Goal: Task Accomplishment & Management: Complete application form

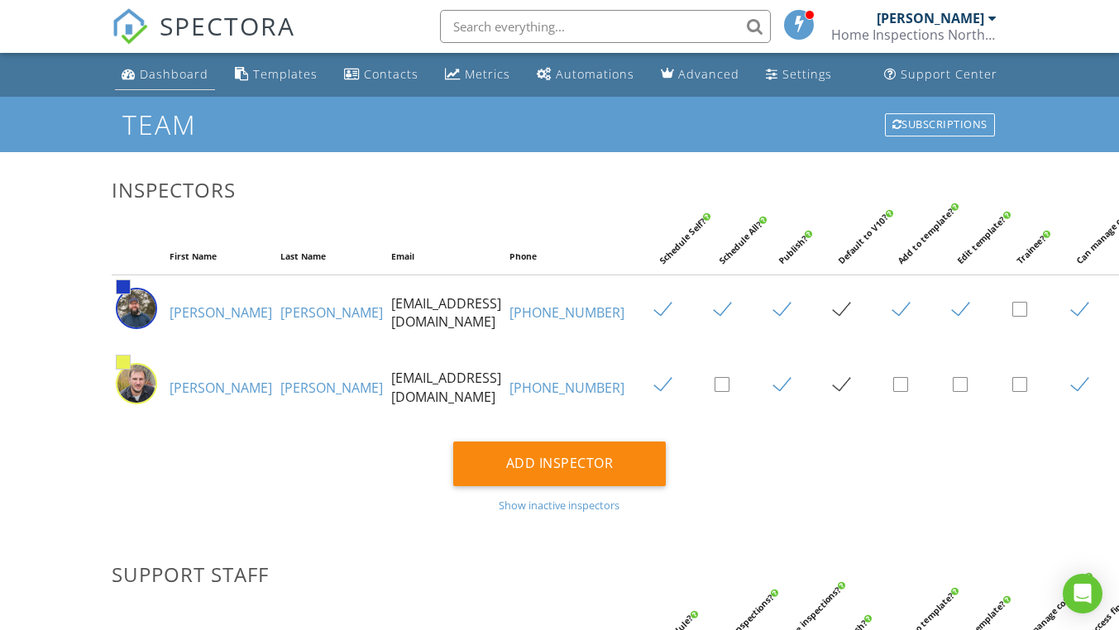
click at [170, 78] on div "Dashboard" at bounding box center [174, 74] width 69 height 16
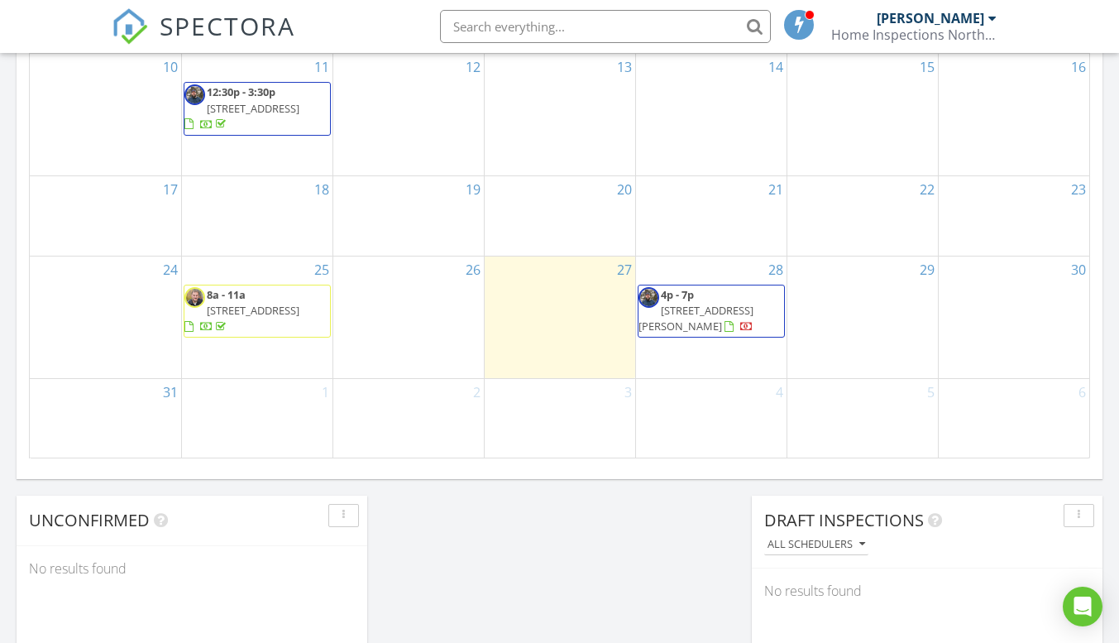
scroll to position [993, 0]
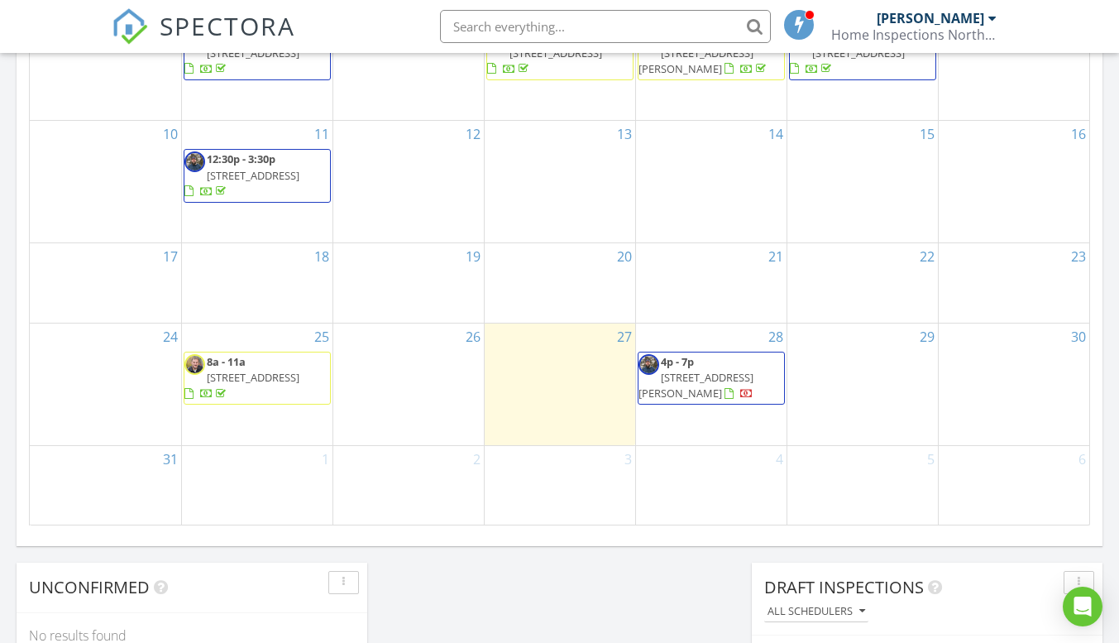
click at [863, 366] on div "29" at bounding box center [863, 384] width 151 height 122
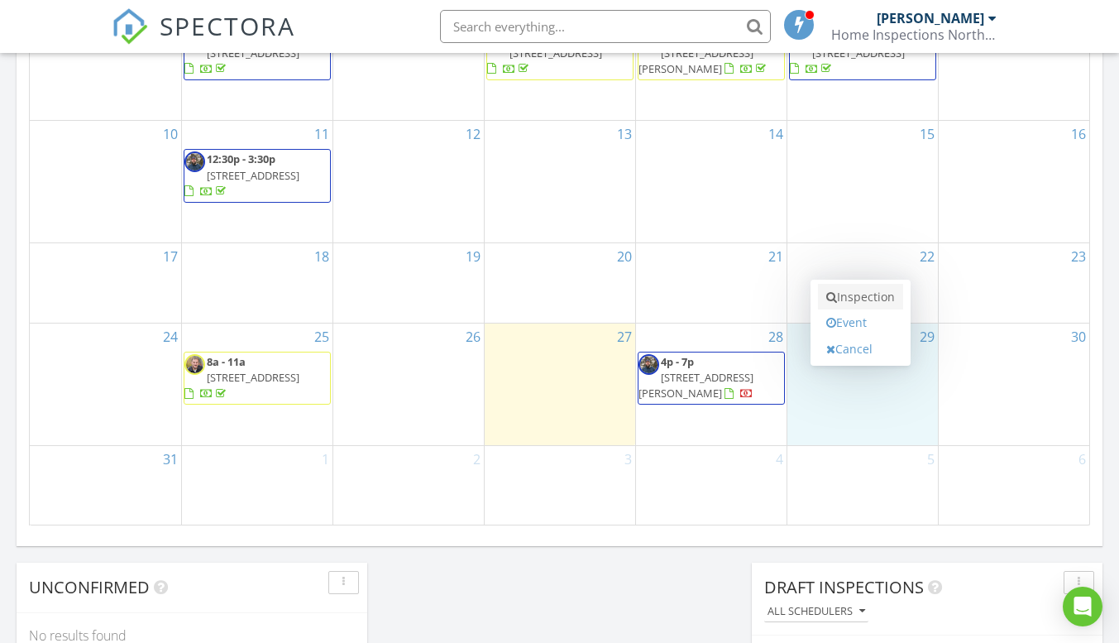
click at [851, 296] on link "Inspection" at bounding box center [860, 297] width 85 height 26
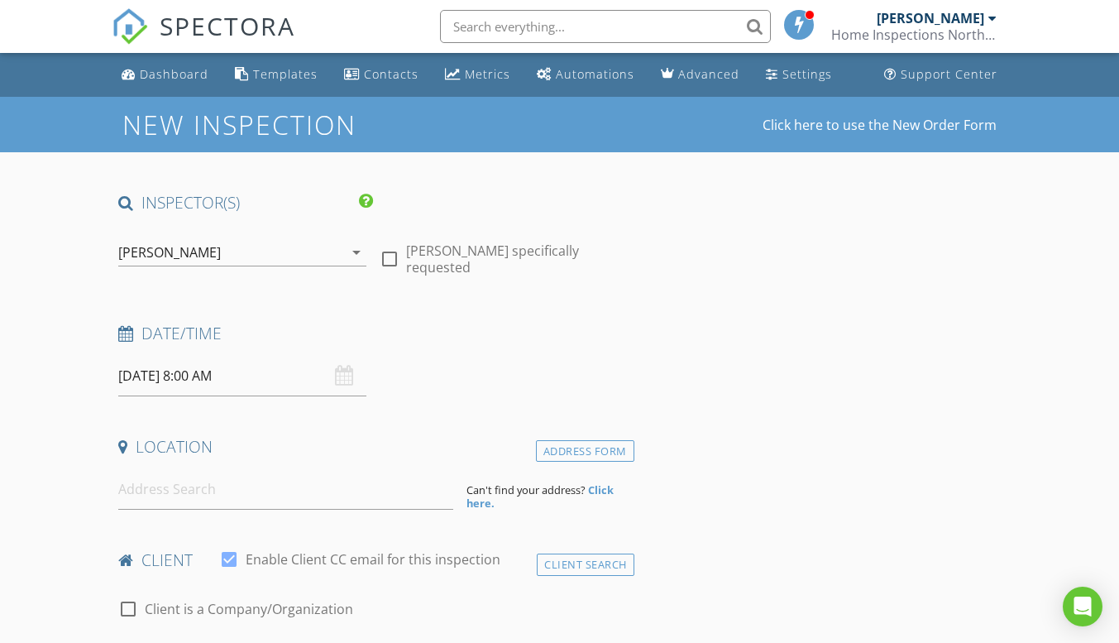
click at [237, 376] on input "08/29/2025 8:00 AM" at bounding box center [242, 376] width 248 height 41
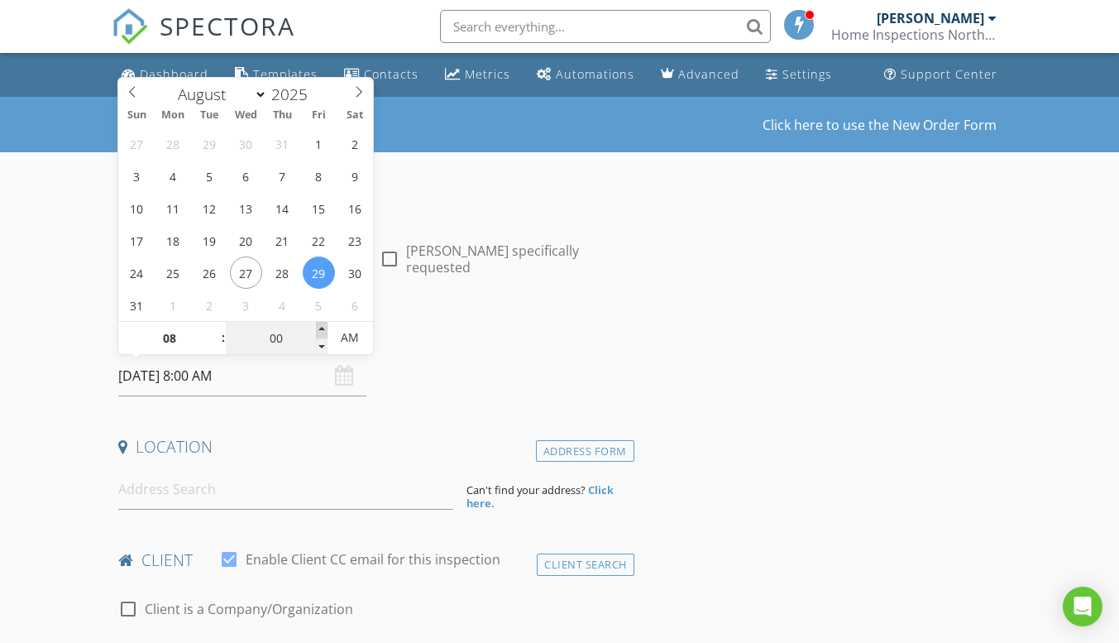
type input "05"
type input "08/29/2025 8:05 AM"
click at [323, 327] on span at bounding box center [322, 330] width 12 height 17
type input "10"
type input "08/29/2025 8:10 AM"
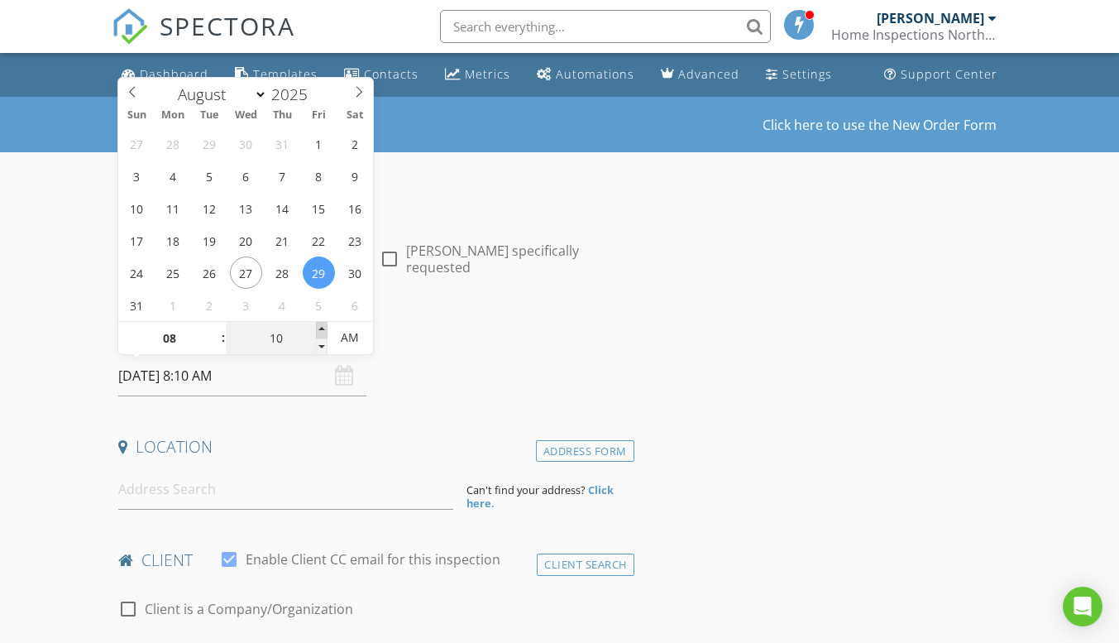
click at [323, 327] on span at bounding box center [322, 330] width 12 height 17
type input "15"
type input "08/29/2025 8:15 AM"
click at [323, 327] on span at bounding box center [322, 330] width 12 height 17
type input "20"
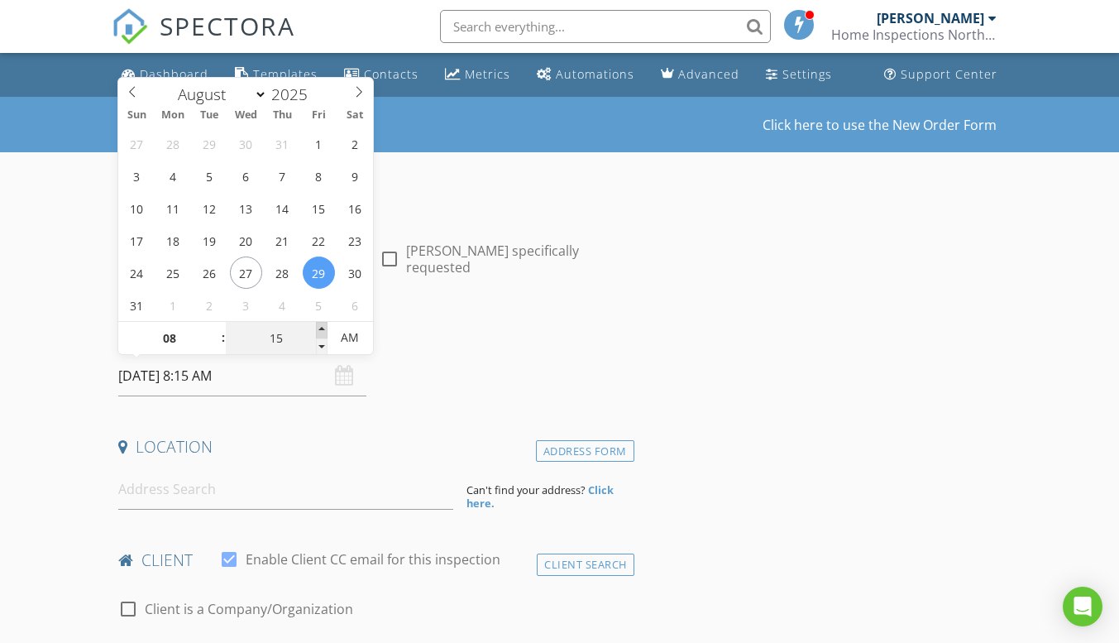
type input "08/29/2025 8:20 AM"
click at [323, 327] on span at bounding box center [322, 330] width 12 height 17
type input "25"
type input "08/29/2025 8:25 AM"
click at [323, 327] on span at bounding box center [322, 330] width 12 height 17
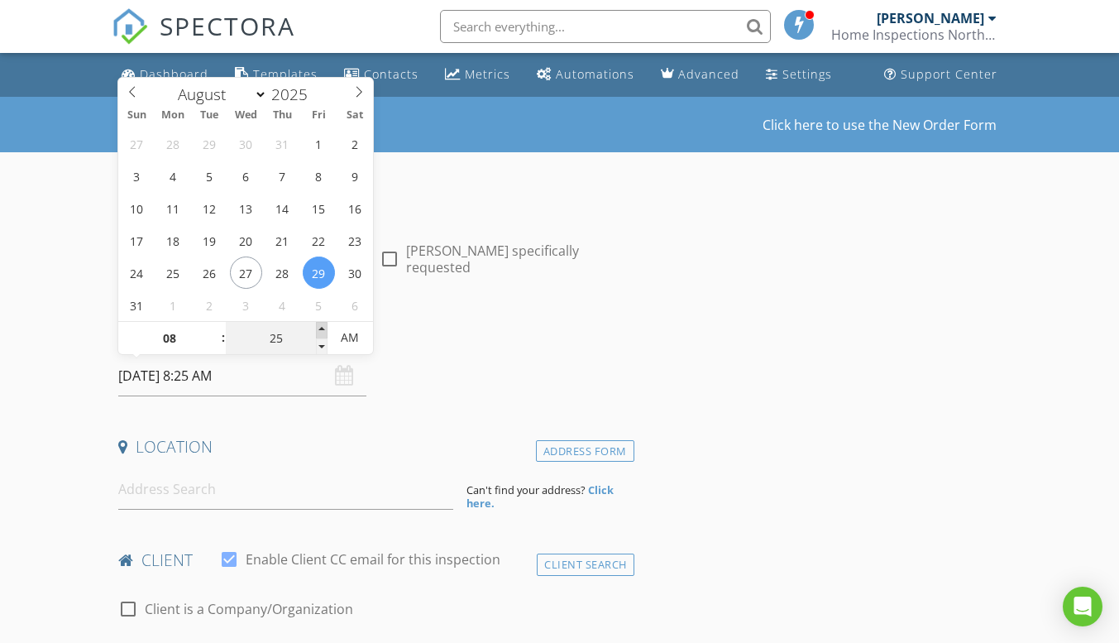
type input "30"
type input "[DATE] 8:30 AM"
click at [323, 327] on span at bounding box center [322, 330] width 12 height 17
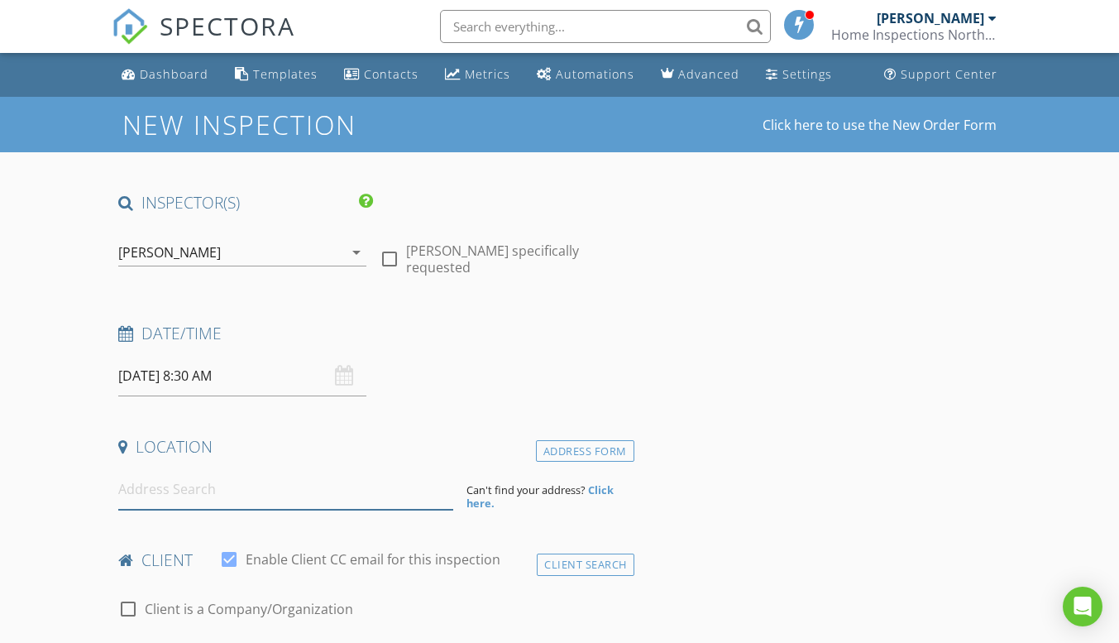
click at [183, 496] on input at bounding box center [285, 489] width 335 height 41
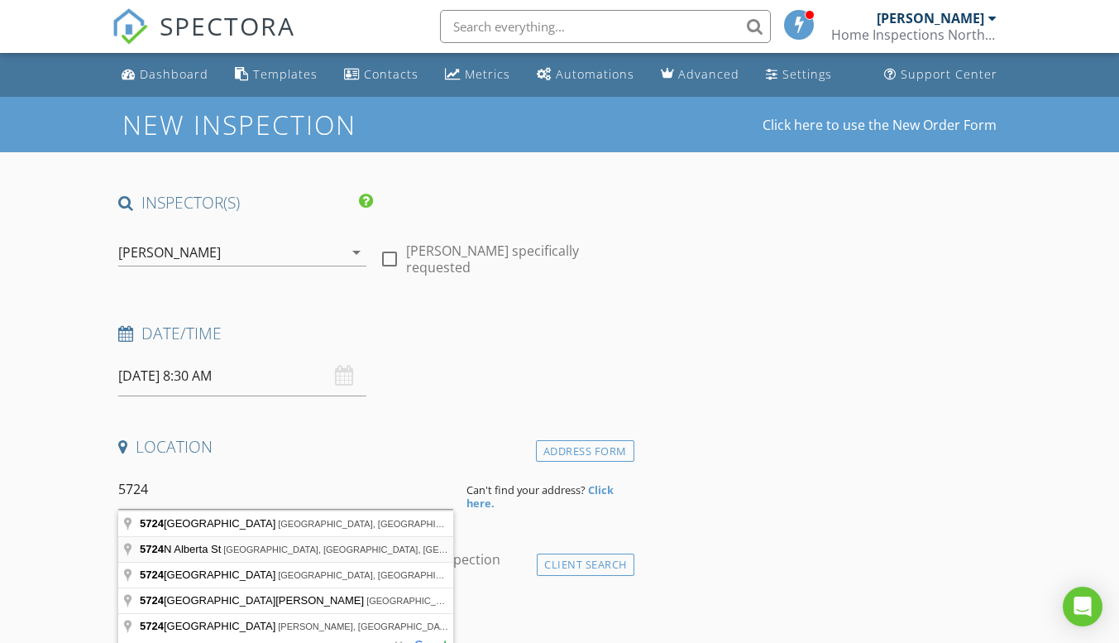
type input "5724 N Alberta St, Spokane, WA, USA"
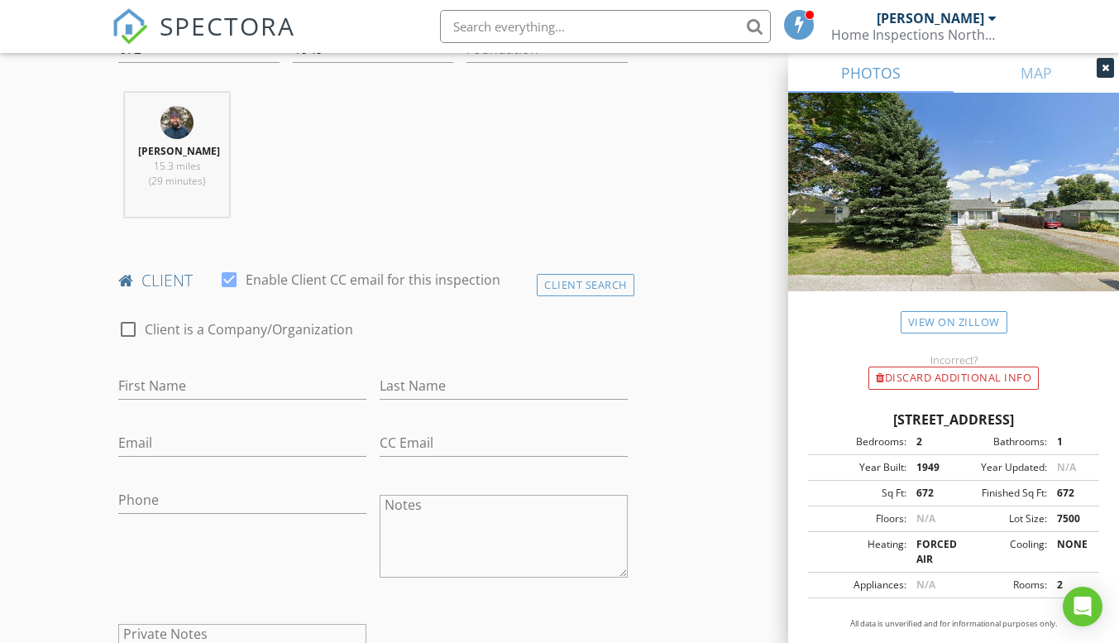
scroll to position [662, 0]
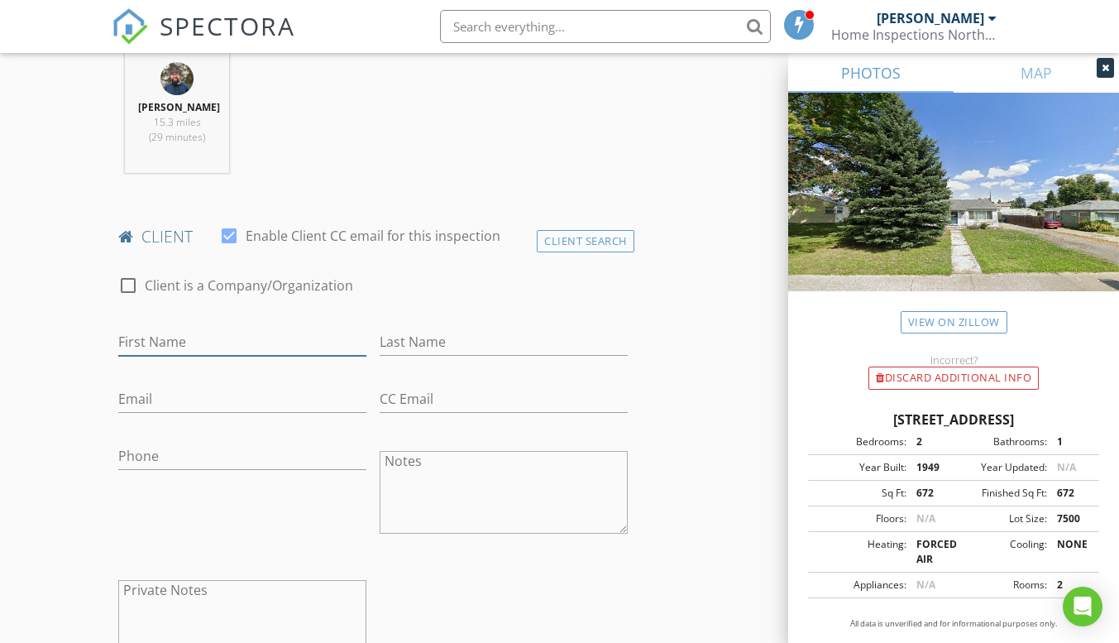
click at [160, 337] on input "First Name" at bounding box center [242, 341] width 248 height 27
type input "[PERSON_NAME]"
click at [415, 326] on div "Last Name" at bounding box center [504, 345] width 248 height 54
click at [415, 333] on input "Last Name" at bounding box center [504, 341] width 248 height 27
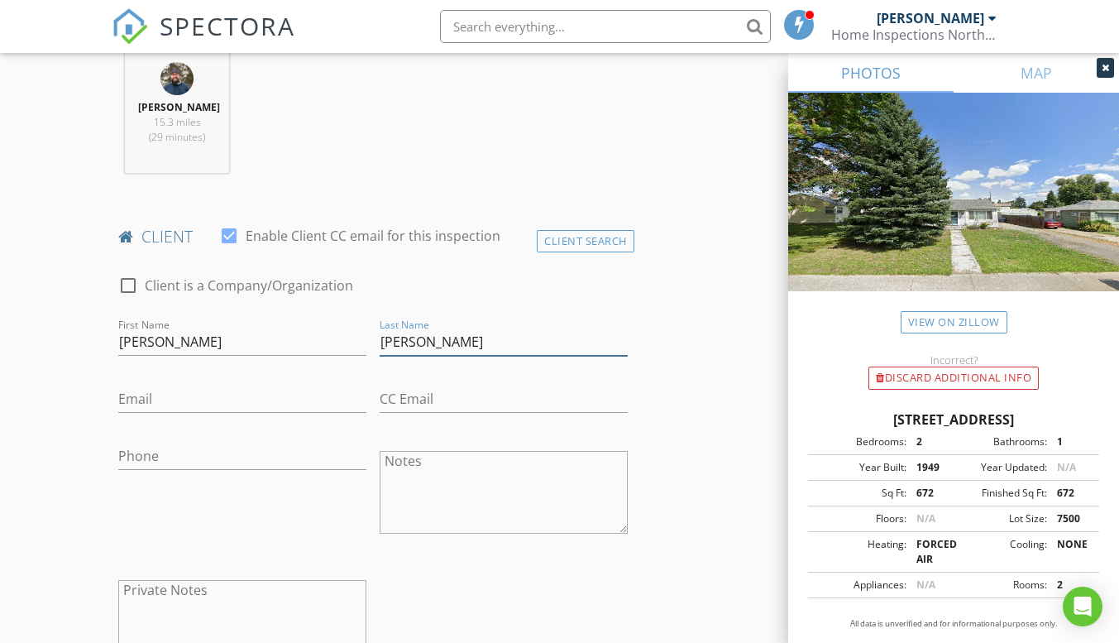
type input "[PERSON_NAME]"
click at [168, 398] on input "Email" at bounding box center [242, 398] width 248 height 27
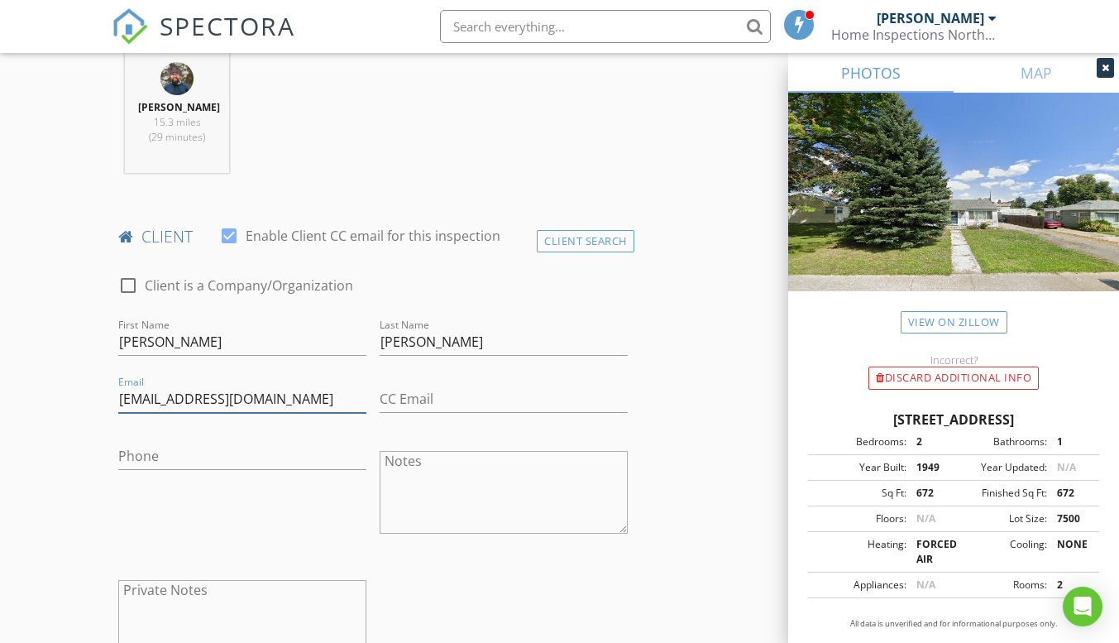
type input "[EMAIL_ADDRESS][DOMAIN_NAME]"
click at [195, 457] on input "Phone" at bounding box center [242, 456] width 248 height 27
type input "0"
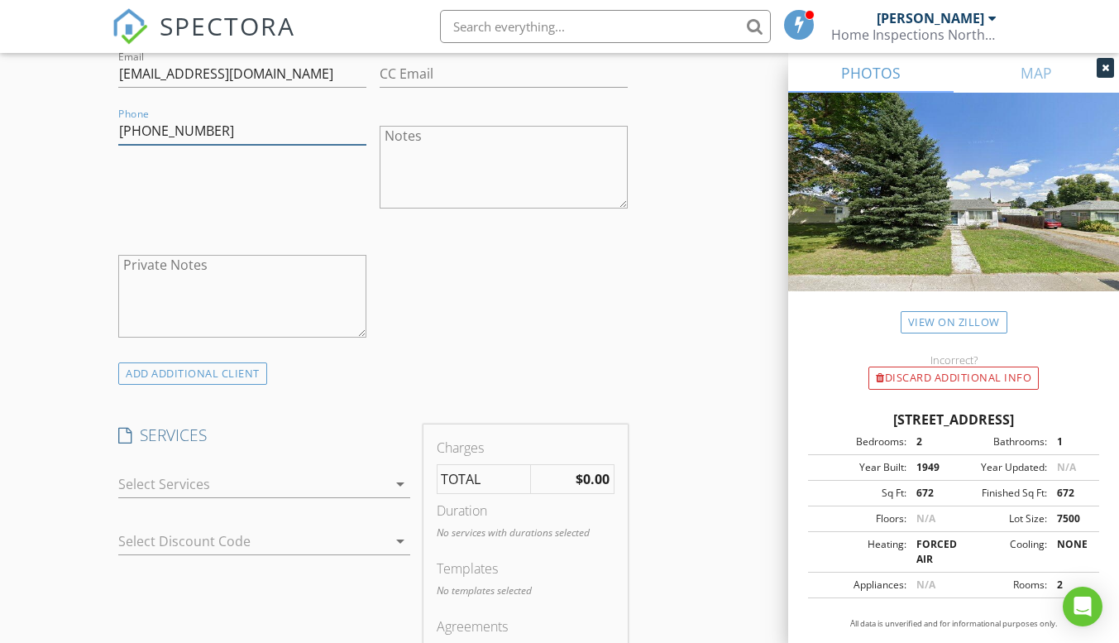
scroll to position [993, 0]
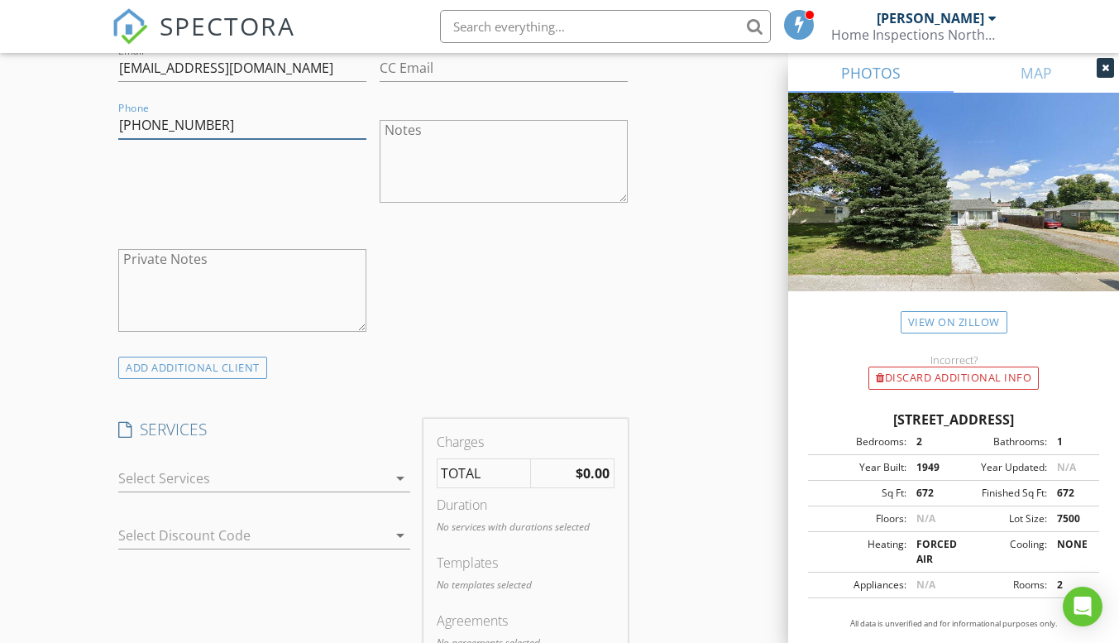
type input "[PHONE_NUMBER]"
click at [405, 476] on icon "arrow_drop_down" at bounding box center [400, 478] width 20 height 20
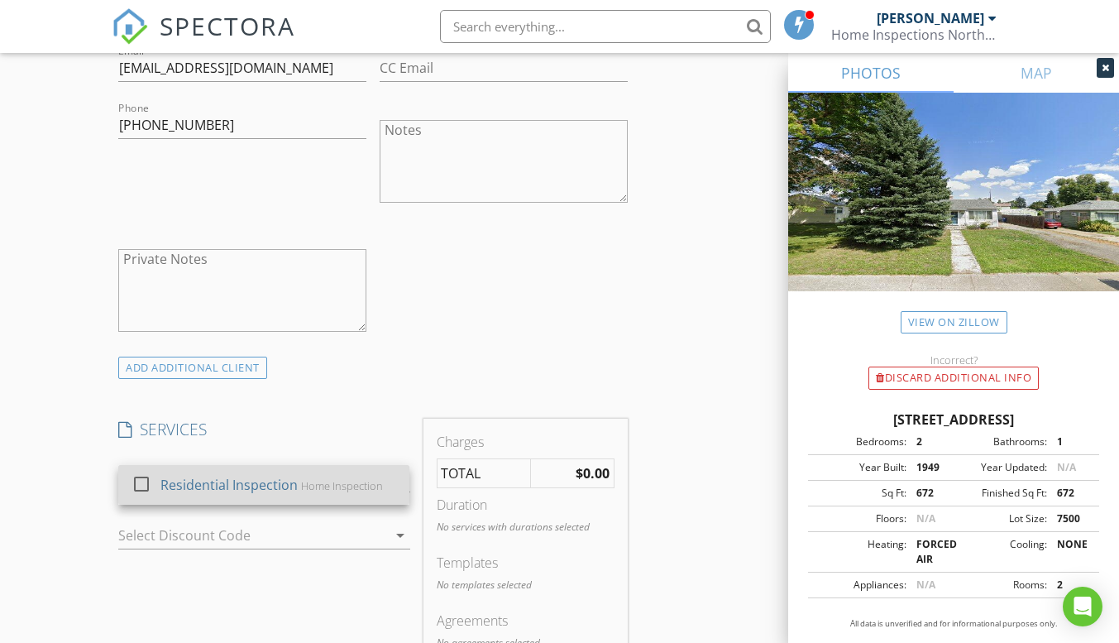
click at [338, 484] on div "Home Inspection" at bounding box center [342, 485] width 82 height 13
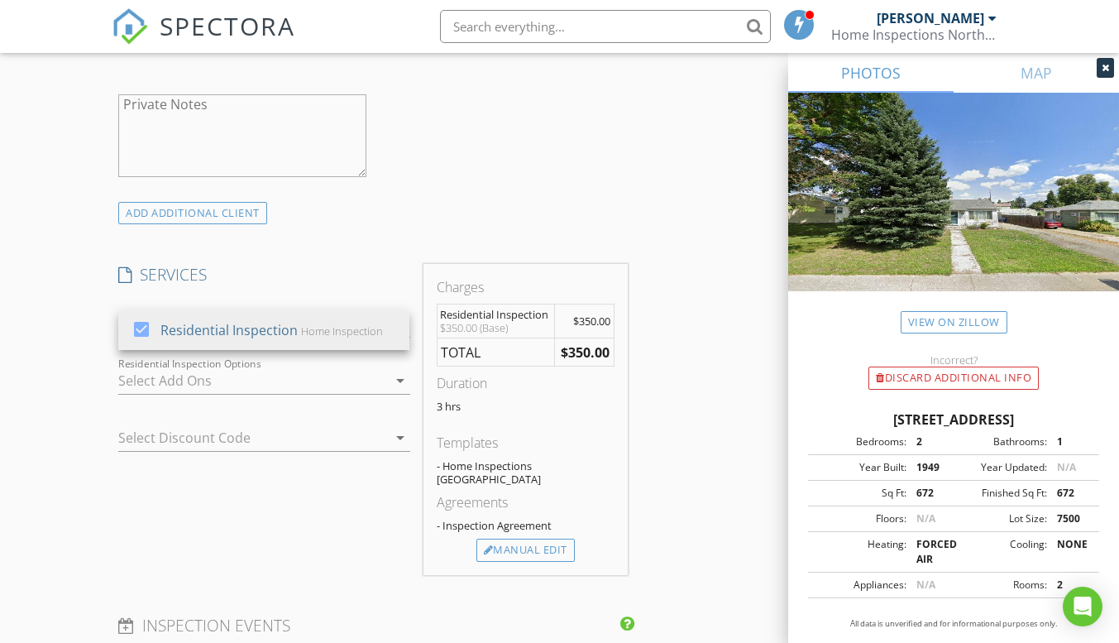
scroll to position [1158, 0]
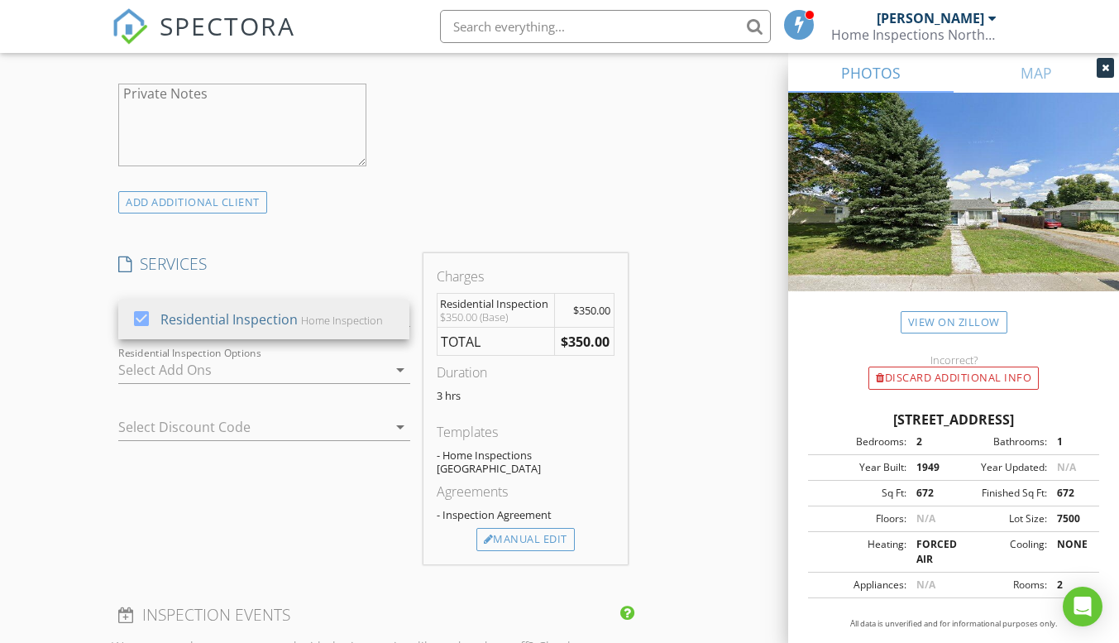
click at [407, 373] on icon "arrow_drop_down" at bounding box center [400, 370] width 20 height 20
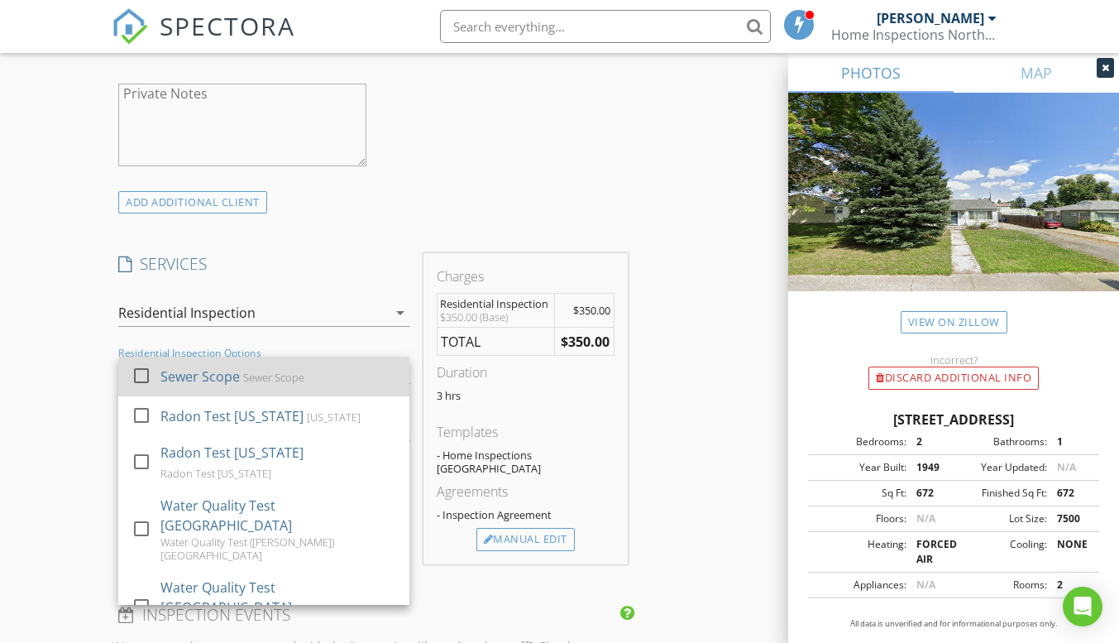
click at [362, 369] on div "Sewer Scope Sewer Scope" at bounding box center [278, 376] width 236 height 33
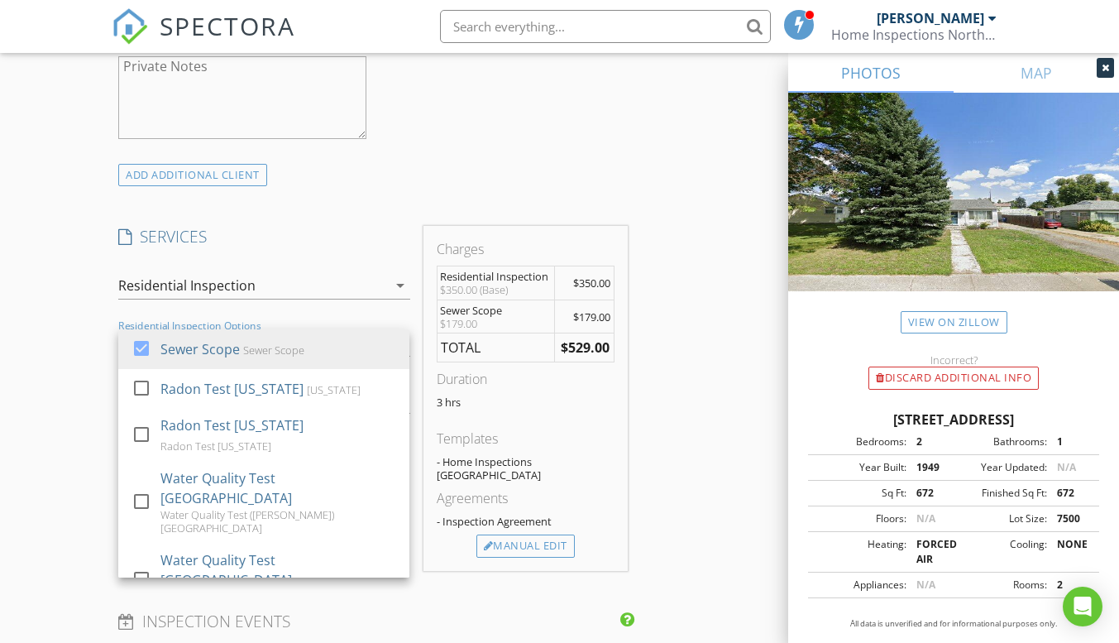
scroll to position [1241, 0]
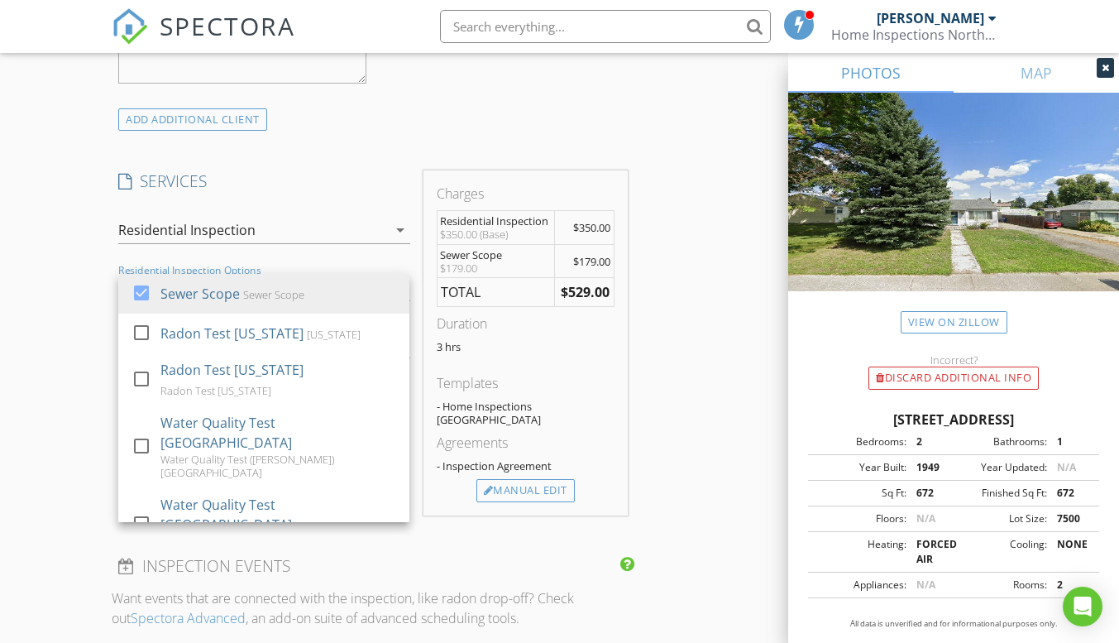
drag, startPoint x: 738, startPoint y: 451, endPoint x: 745, endPoint y: 467, distance: 17.4
click at [746, 469] on div "INSPECTOR(S) check_box Mike Cole PRIMARY check_box_outline_blank Adam Inge Mike…" at bounding box center [559, 336] width 895 height 2771
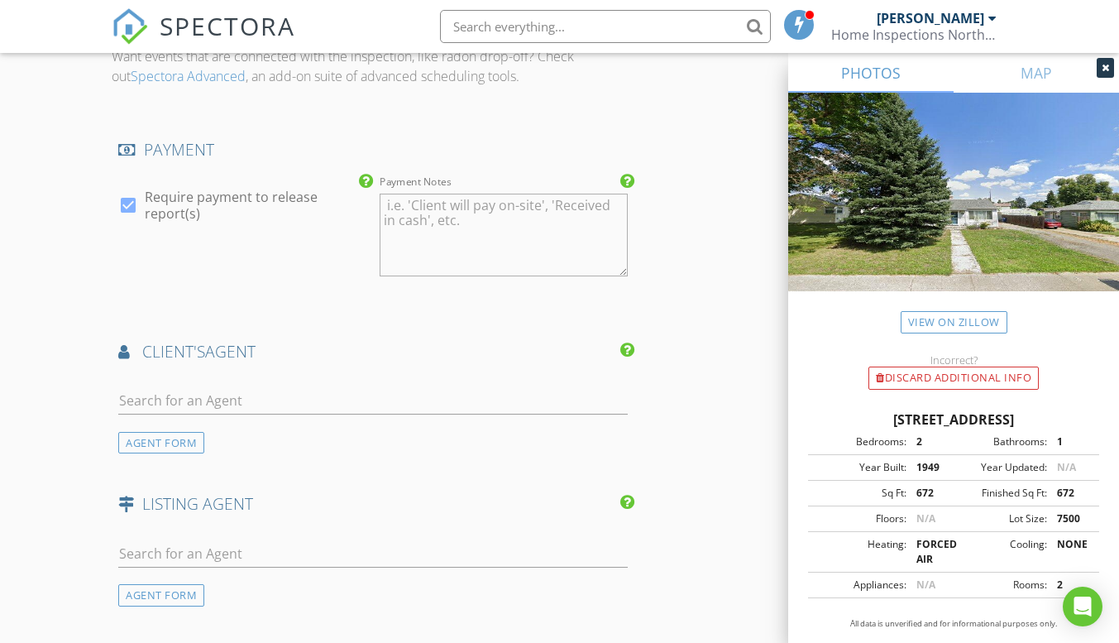
scroll to position [1820, 0]
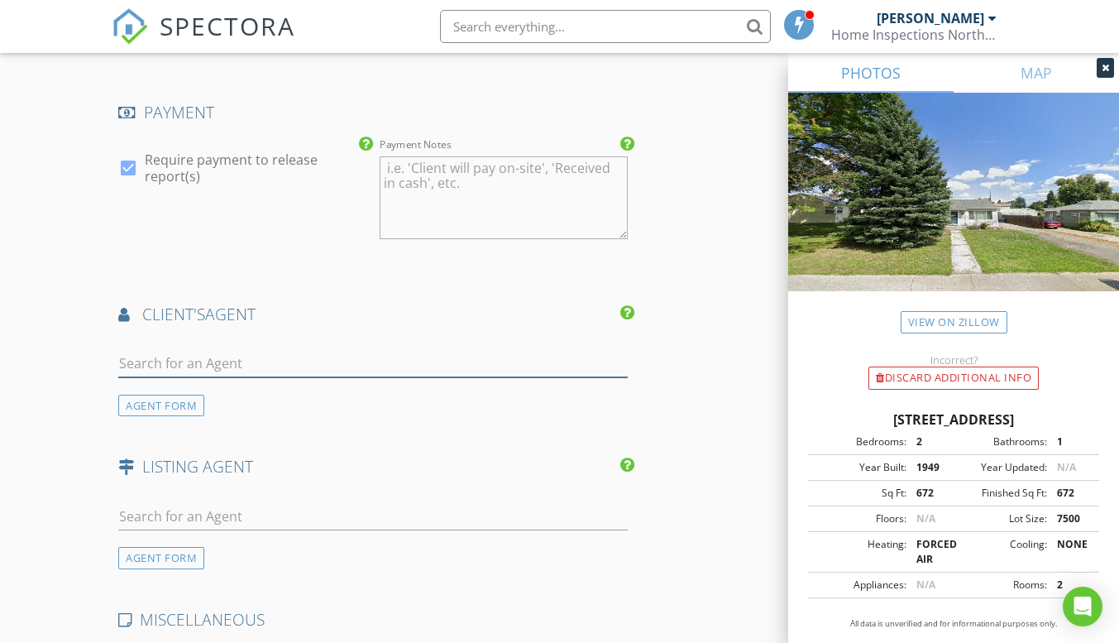
click at [170, 352] on input "text" at bounding box center [372, 363] width 509 height 27
type input "l"
click at [171, 395] on div "AGENT FORM" at bounding box center [161, 406] width 86 height 22
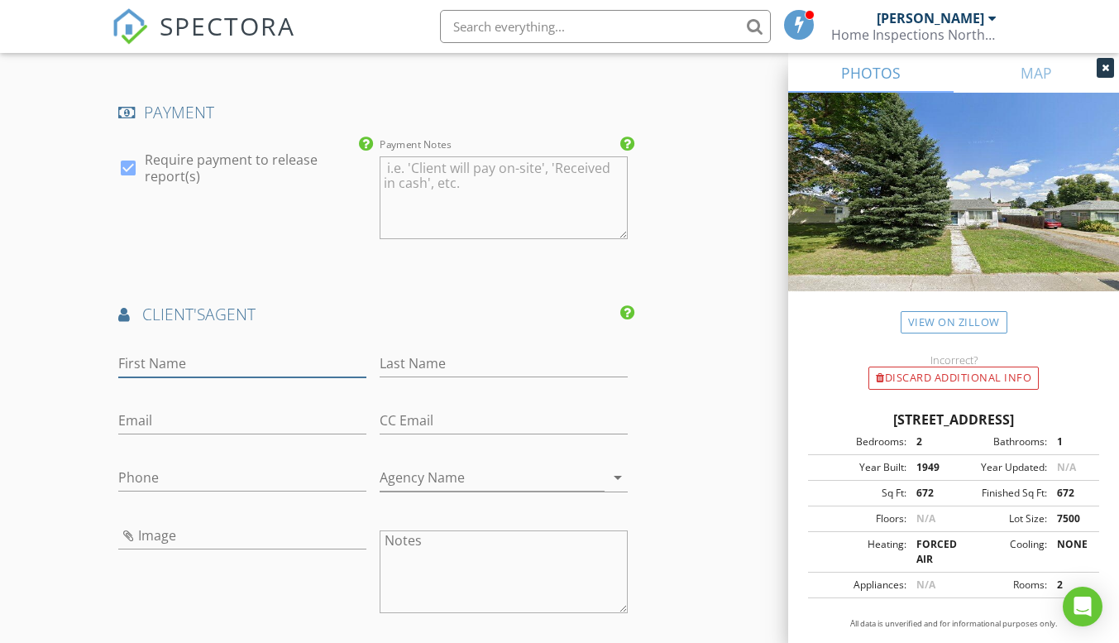
click at [168, 350] on input "First Name" at bounding box center [242, 363] width 248 height 27
type input "[PERSON_NAME]"
click at [435, 350] on input "Last Name" at bounding box center [504, 363] width 248 height 27
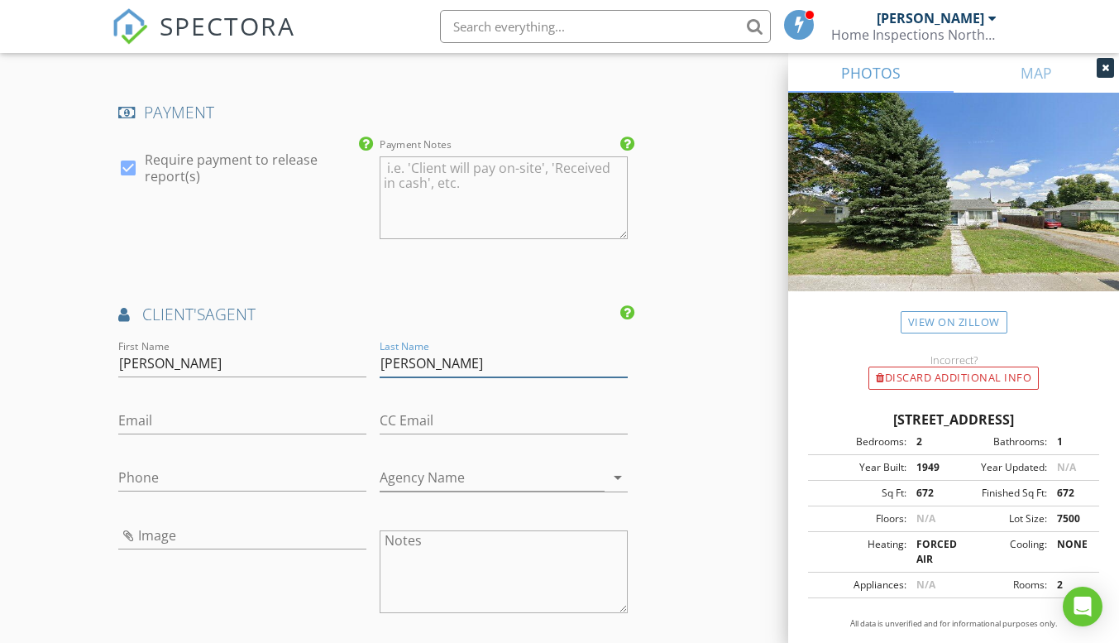
type input "[PERSON_NAME]"
click at [159, 409] on input "Email" at bounding box center [242, 420] width 248 height 27
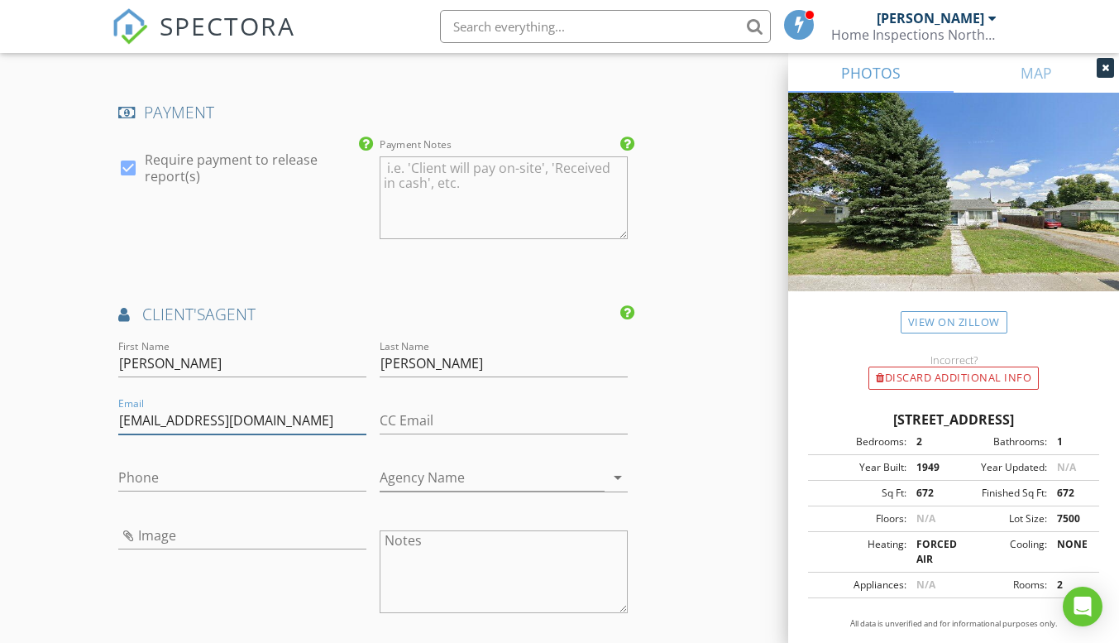
type input "[EMAIL_ADDRESS][DOMAIN_NAME]"
drag, startPoint x: 199, startPoint y: 464, endPoint x: 198, endPoint y: 481, distance: 16.6
click at [198, 481] on div "Phone" at bounding box center [242, 486] width 248 height 44
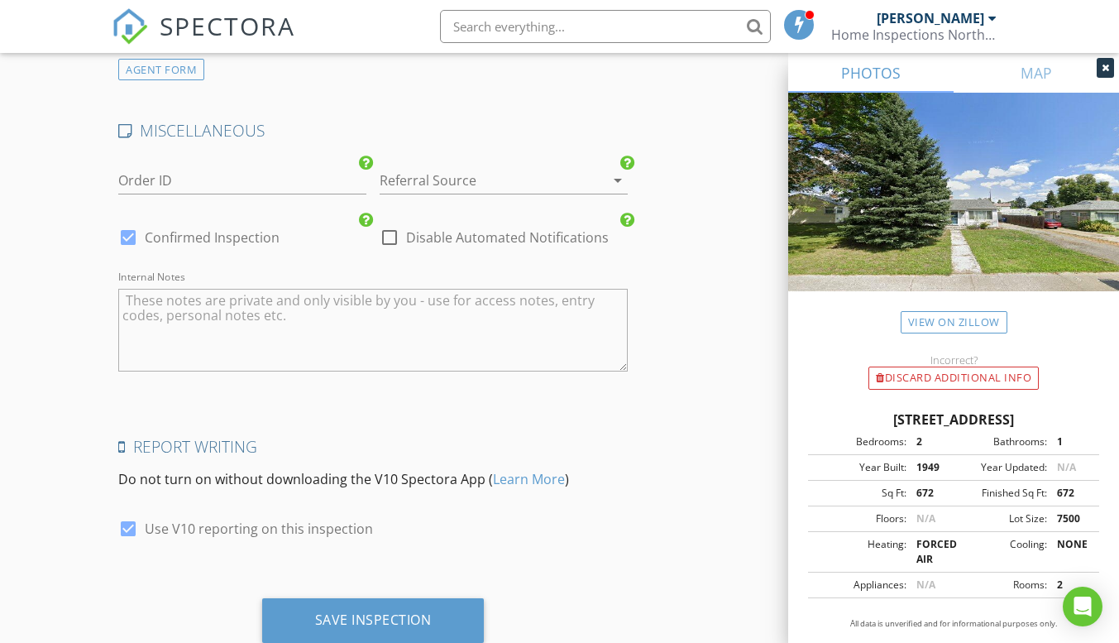
scroll to position [2720, 0]
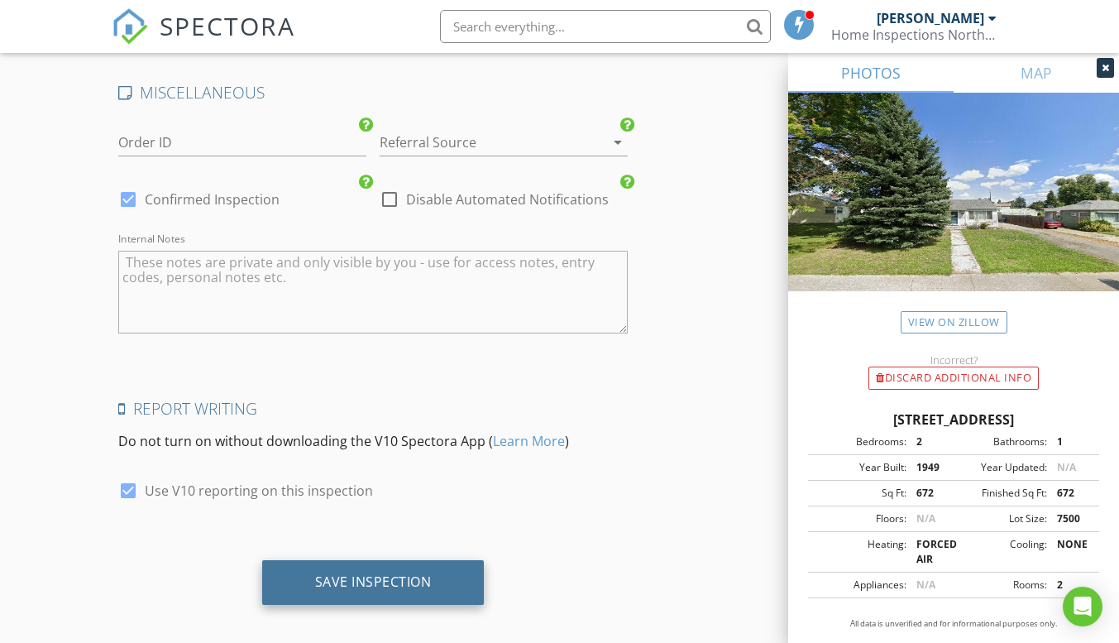
type input "[PHONE_NUMBER]"
click at [409, 573] on div "Save Inspection" at bounding box center [373, 581] width 117 height 17
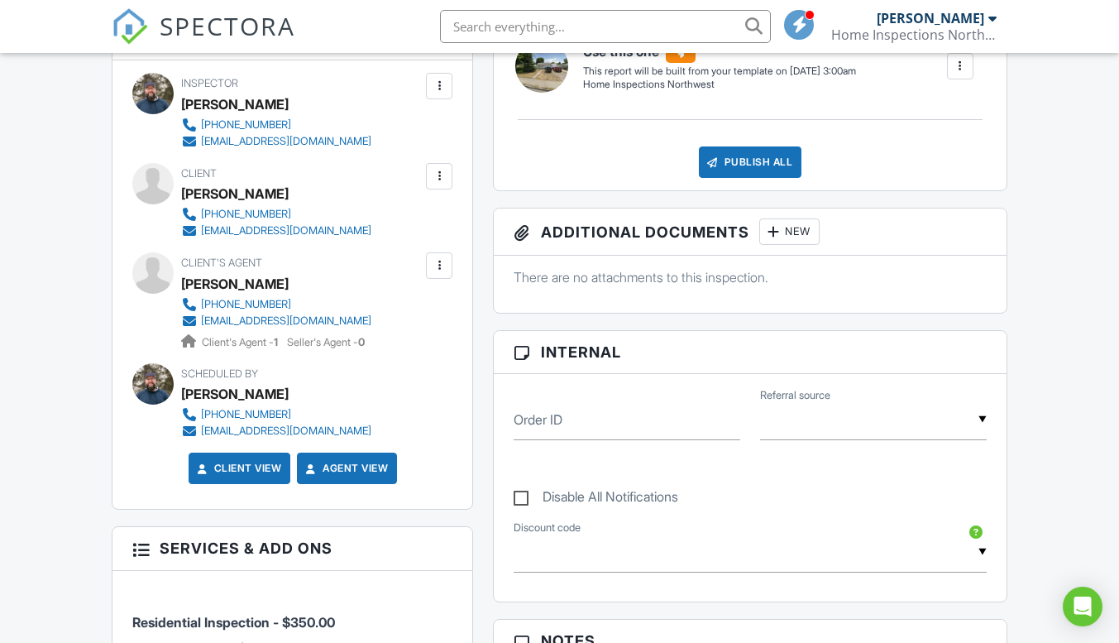
scroll to position [9, 0]
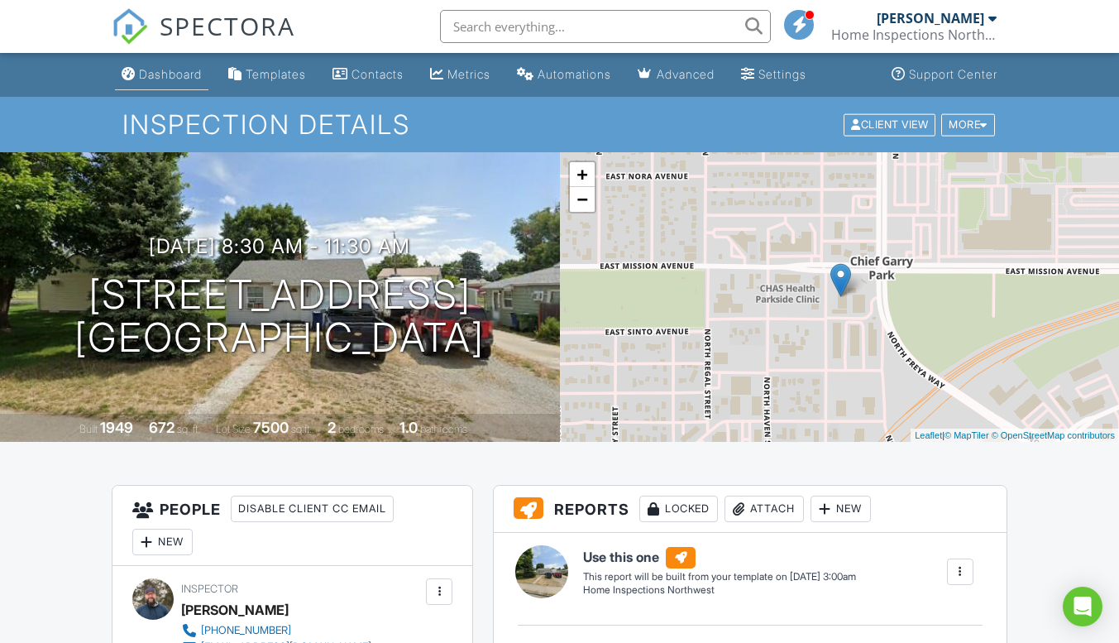
click at [187, 72] on div "Dashboard" at bounding box center [170, 74] width 63 height 14
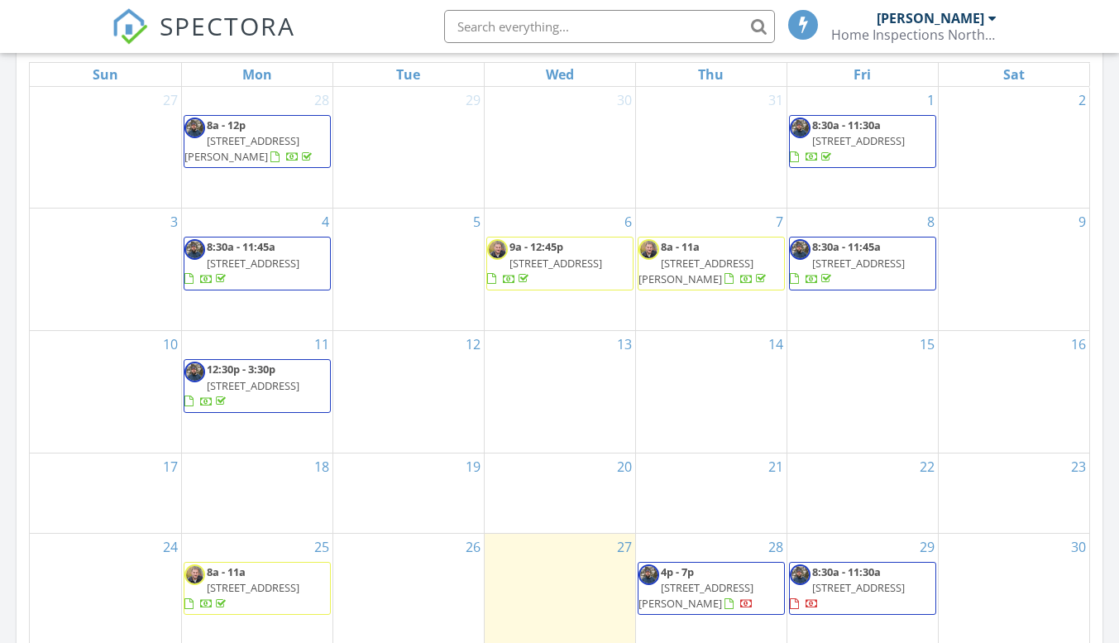
scroll to position [8, 8]
